Goal: Information Seeking & Learning: Learn about a topic

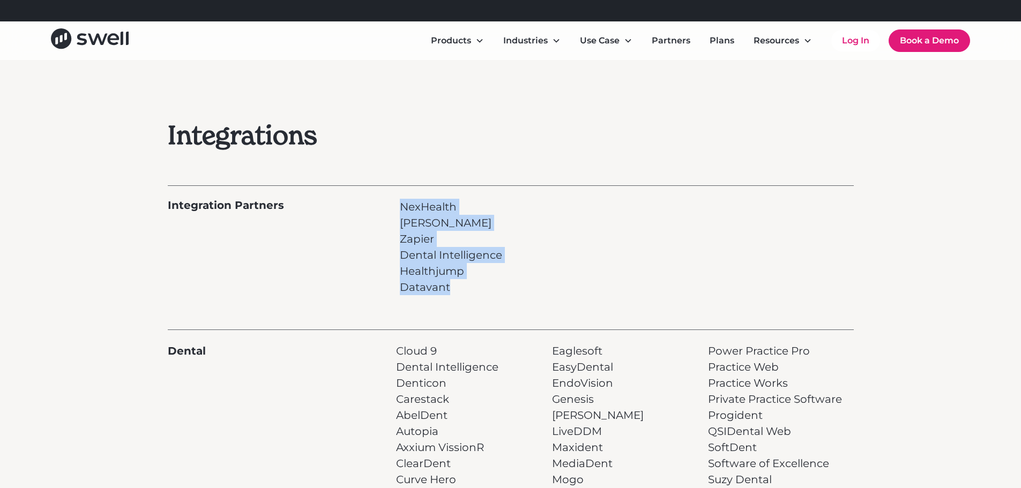
drag, startPoint x: 401, startPoint y: 206, endPoint x: 461, endPoint y: 280, distance: 94.9
click at [461, 280] on p "NexHealth [PERSON_NAME] Dental Intelligence Healthjump Datavant" at bounding box center [451, 247] width 102 height 97
click at [486, 285] on p "NexHealth [PERSON_NAME] Dental Intelligence Healthjump Datavant" at bounding box center [451, 247] width 102 height 97
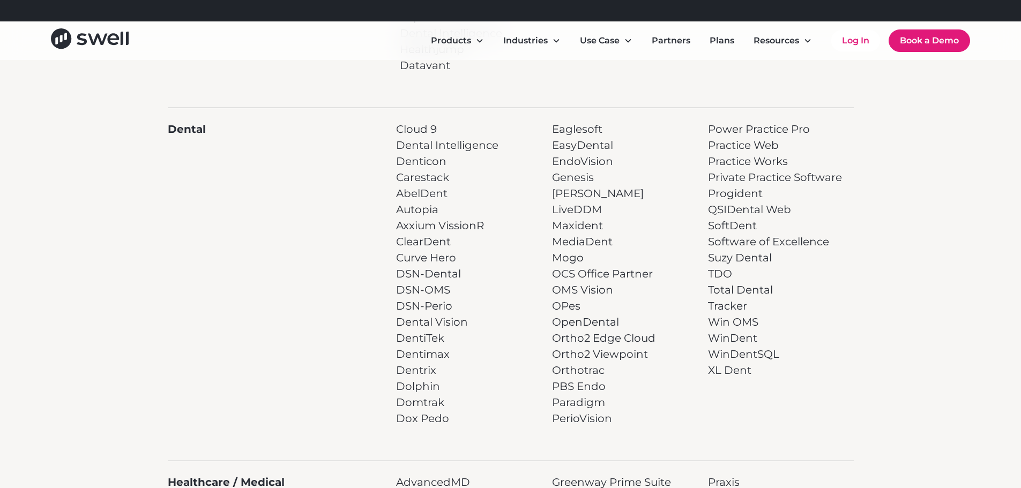
scroll to position [214, 0]
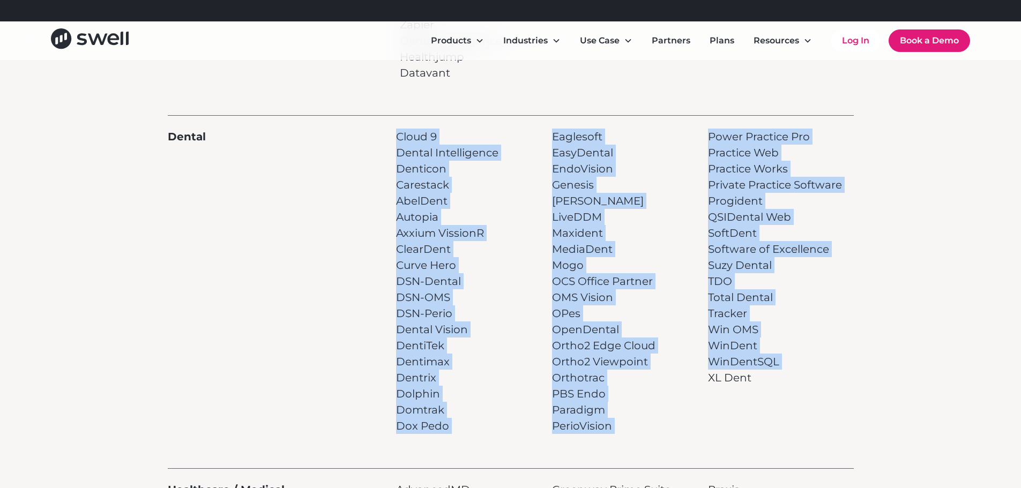
drag, startPoint x: 393, startPoint y: 137, endPoint x: 711, endPoint y: 420, distance: 425.8
click at [711, 420] on div "Dental Cloud 9 Dental Intelligence Denticon Carestack AbelDent Autopia Axxium V…" at bounding box center [511, 274] width 686 height 319
click at [711, 420] on div "Power Practice Pro Practice Web Practice Works Private Practice Software Progid…" at bounding box center [780, 282] width 145 height 306
drag, startPoint x: 745, startPoint y: 390, endPoint x: 397, endPoint y: 139, distance: 429.4
click at [397, 139] on div "Dental Cloud 9 Dental Intelligence Denticon Carestack AbelDent Autopia Axxium V…" at bounding box center [511, 274] width 686 height 319
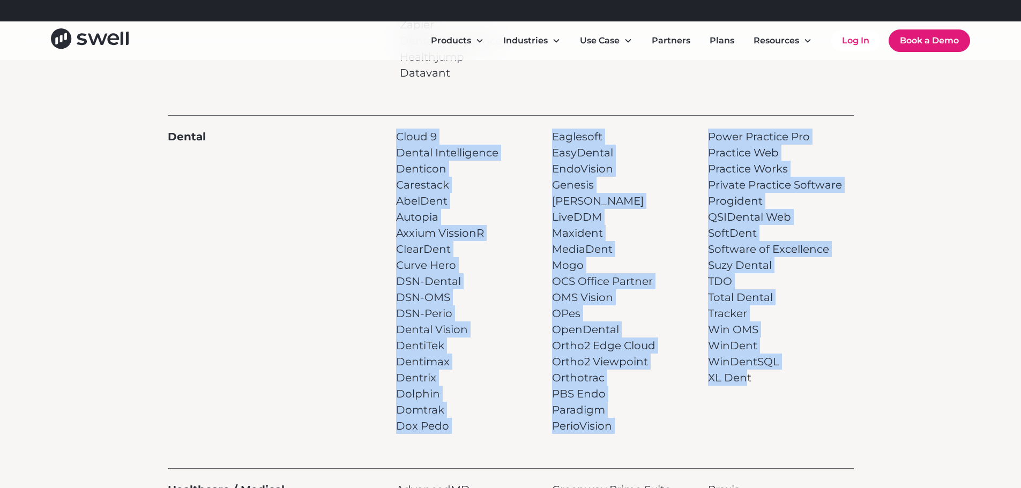
click at [718, 376] on p "Power Practice Pro Practice Web Practice Works Private Practice Software Progid…" at bounding box center [775, 257] width 134 height 257
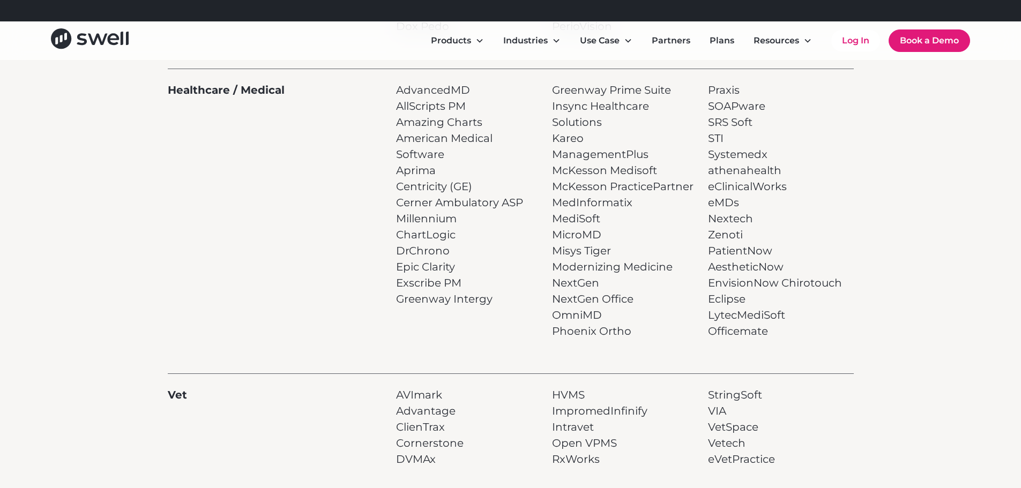
scroll to position [590, 0]
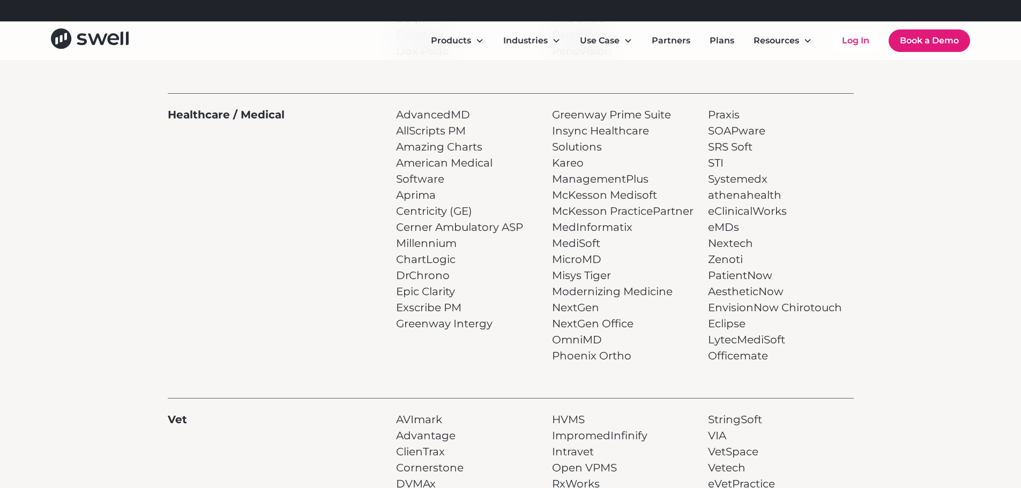
click at [594, 356] on p "Greenway Prime Suite Insync Healthcare Solutions Kareo ManagementPlus McKesson …" at bounding box center [624, 235] width 145 height 257
click at [713, 278] on p "Praxis SOAPware SRS Soft STI Systemedx athenahealth eClinicalWorks eMDs Nextech…" at bounding box center [775, 235] width 134 height 257
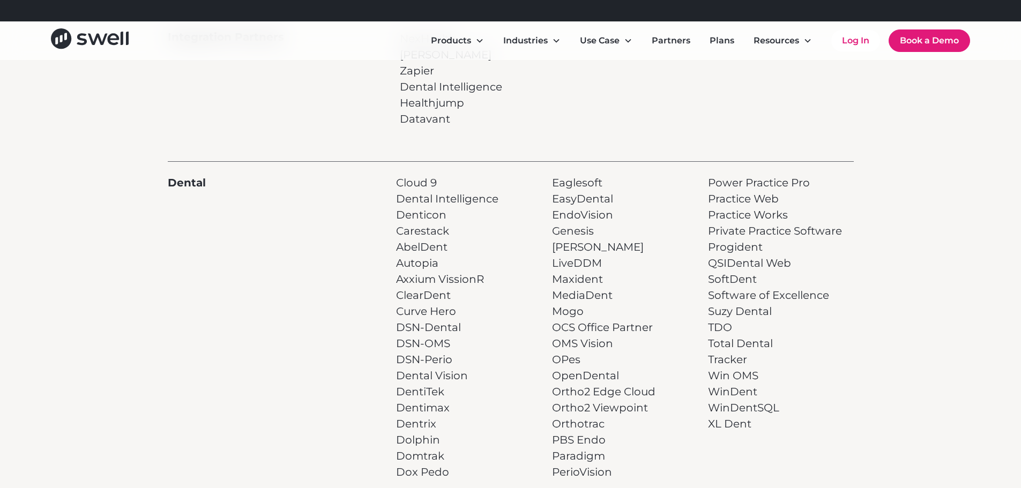
scroll to position [214, 0]
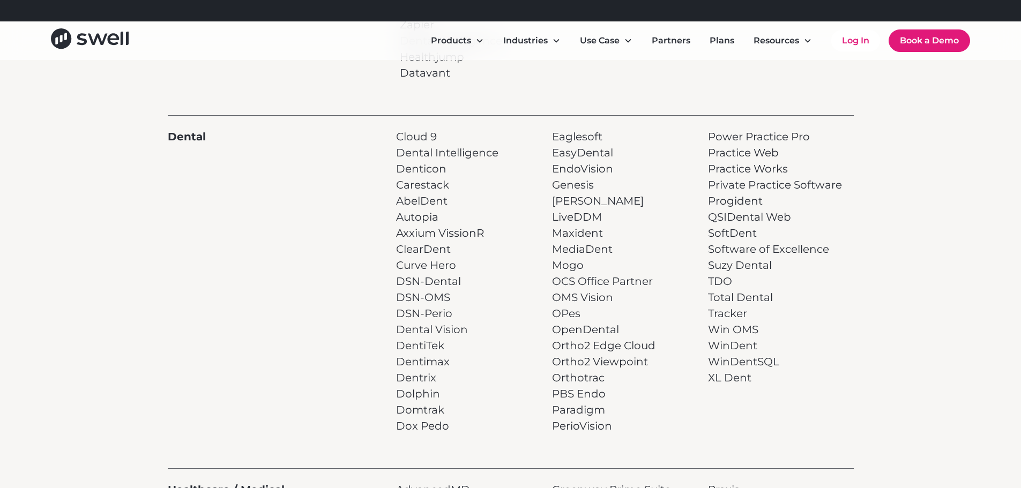
click at [425, 204] on p "Cloud 9 Dental Intelligence Denticon Carestack AbelDent Autopia Axxium VissionR…" at bounding box center [447, 282] width 102 height 306
drag, startPoint x: 438, startPoint y: 283, endPoint x: 405, endPoint y: 284, distance: 33.3
click at [405, 284] on p "Cloud 9 Dental Intelligence Denticon Carestack AbelDent Autopia Axxium VissionR…" at bounding box center [447, 282] width 102 height 306
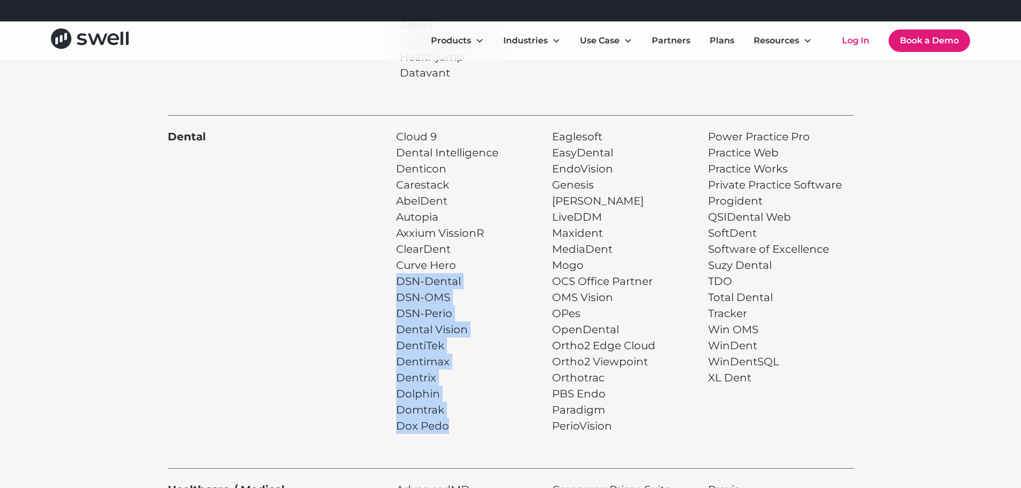
drag, startPoint x: 393, startPoint y: 286, endPoint x: 470, endPoint y: 432, distance: 164.3
click at [469, 432] on div "Dental Cloud 9 Dental Intelligence Denticon Carestack AbelDent Autopia Axxium V…" at bounding box center [511, 274] width 686 height 319
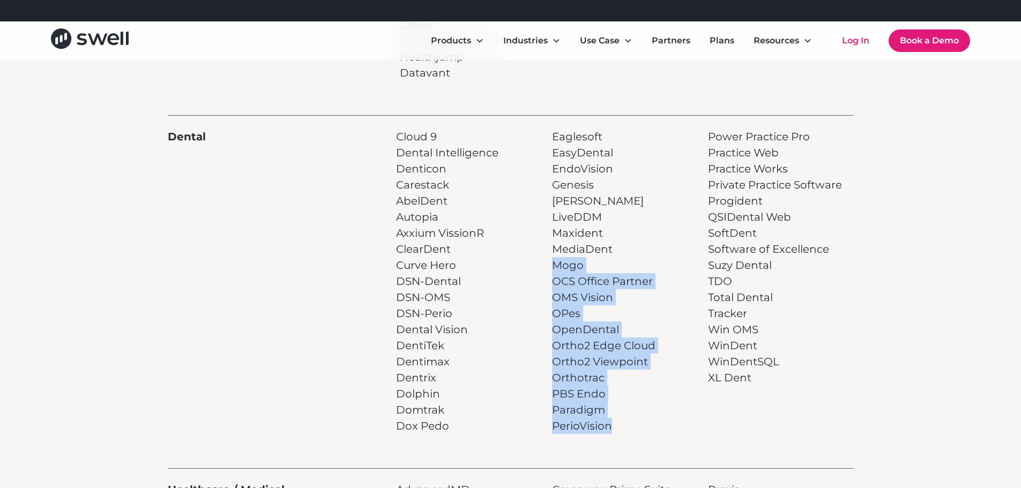
drag, startPoint x: 624, startPoint y: 438, endPoint x: 549, endPoint y: 267, distance: 186.3
click at [549, 267] on div "Integrations Integration Partners NexHealth [PERSON_NAME] Zapier Dental Intelli…" at bounding box center [511, 435] width 686 height 1058
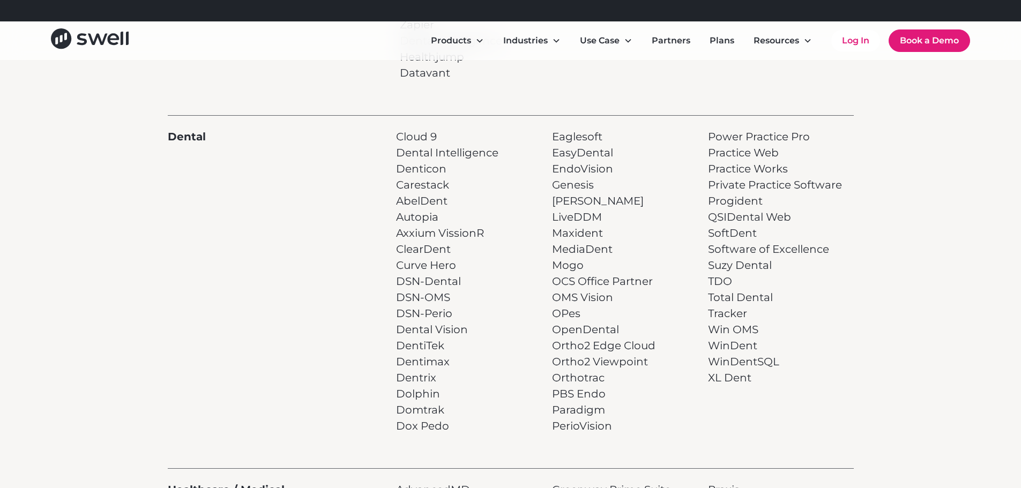
click at [543, 278] on div "Dental Cloud 9 Dental Intelligence Denticon Carestack AbelDent Autopia Axxium V…" at bounding box center [511, 274] width 686 height 319
drag, startPoint x: 551, startPoint y: 280, endPoint x: 670, endPoint y: 281, distance: 118.5
click at [670, 281] on div "Dental Cloud 9 Dental Intelligence Denticon Carestack AbelDent Autopia Axxium V…" at bounding box center [511, 274] width 686 height 319
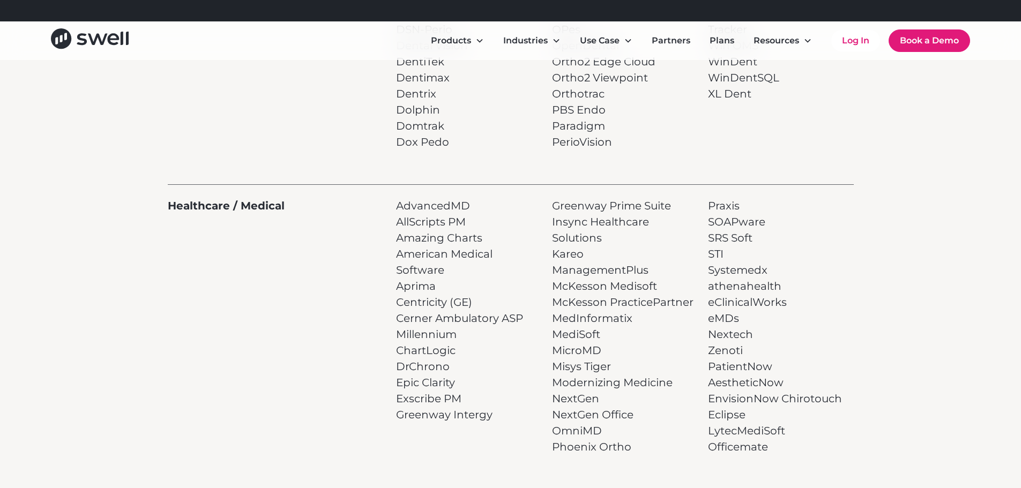
scroll to position [590, 0]
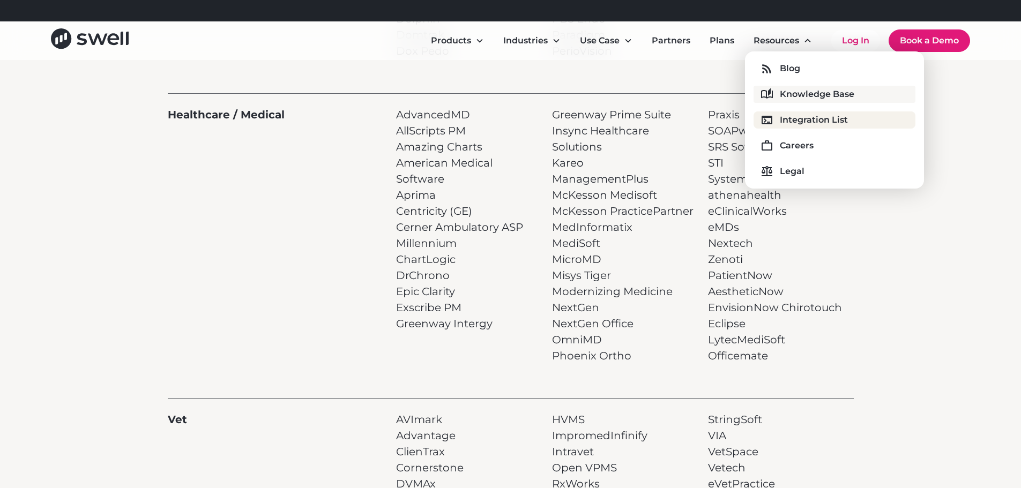
click at [824, 95] on div "Knowledge Base" at bounding box center [817, 94] width 75 height 13
